Goal: Navigation & Orientation: Go to known website

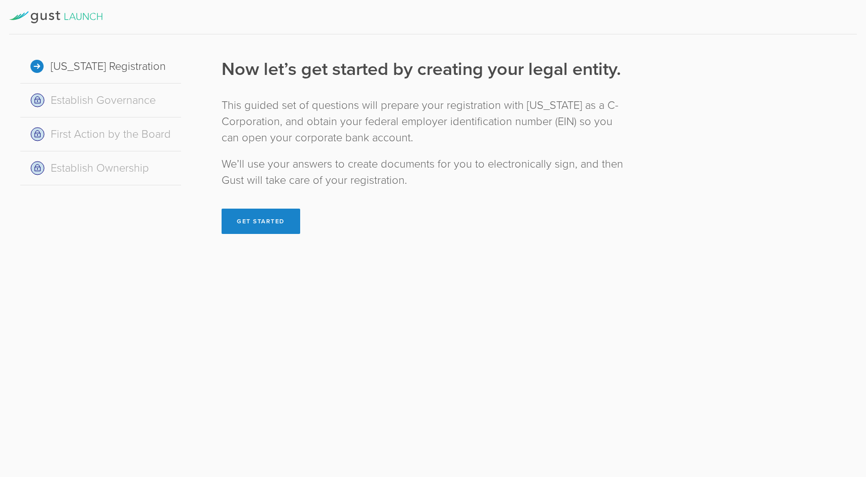
click at [60, 19] on icon at bounding box center [57, 15] width 5 height 9
click at [45, 18] on icon at bounding box center [44, 16] width 6 height 7
click at [81, 19] on icon at bounding box center [79, 16] width 5 height 7
click at [44, 16] on icon at bounding box center [55, 17] width 93 height 12
click at [82, 18] on icon at bounding box center [55, 17] width 93 height 12
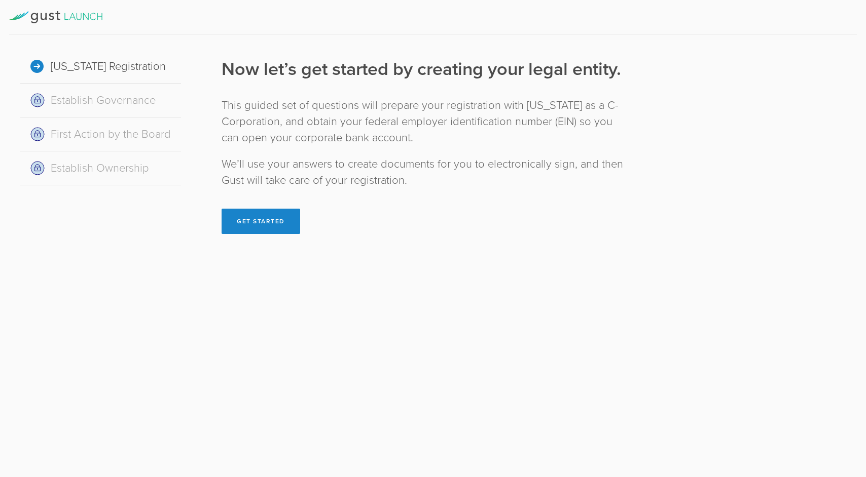
click at [17, 15] on icon at bounding box center [18, 15] width 19 height 9
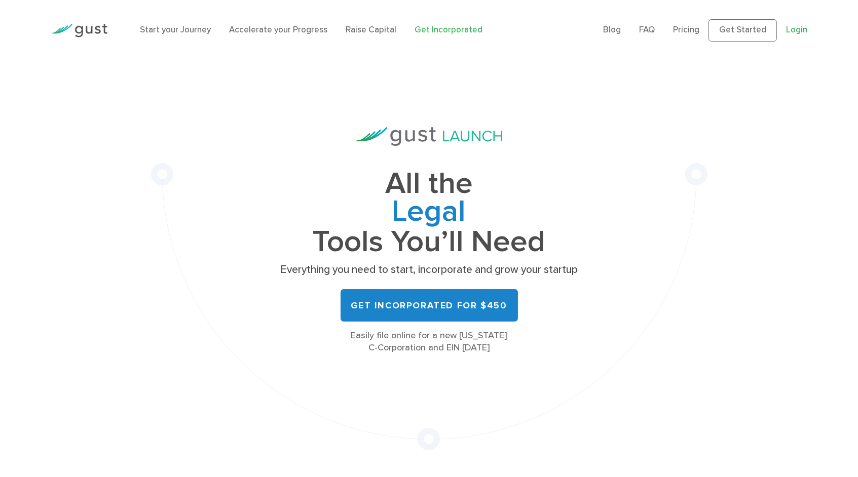
click at [791, 35] on link "Login" at bounding box center [796, 30] width 21 height 10
